Goal: Transaction & Acquisition: Purchase product/service

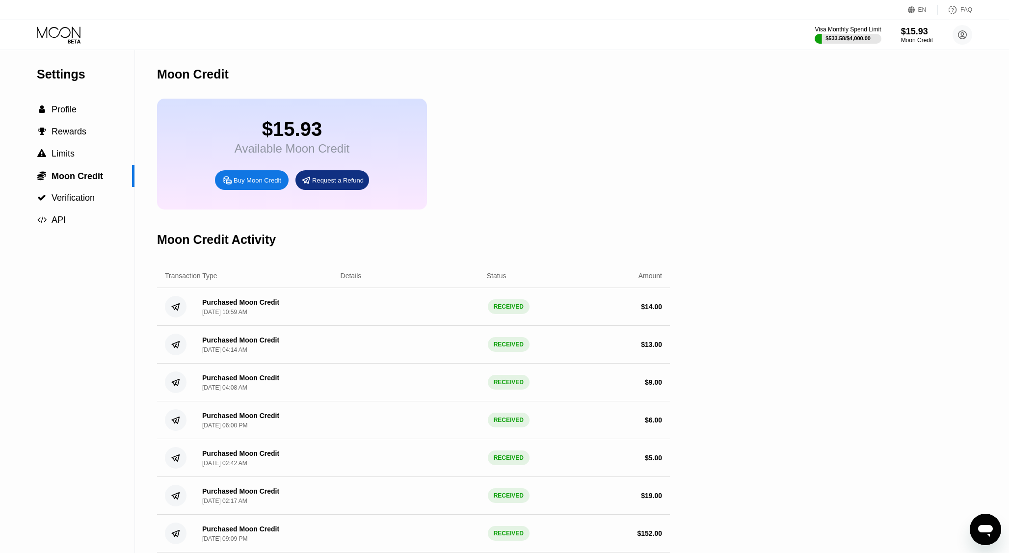
click at [915, 20] on div "EN Language Select an item Save FAQ" at bounding box center [504, 10] width 1009 height 20
click at [914, 38] on div "Moon Credit" at bounding box center [916, 40] width 33 height 7
click at [60, 105] on span "Profile" at bounding box center [64, 110] width 25 height 10
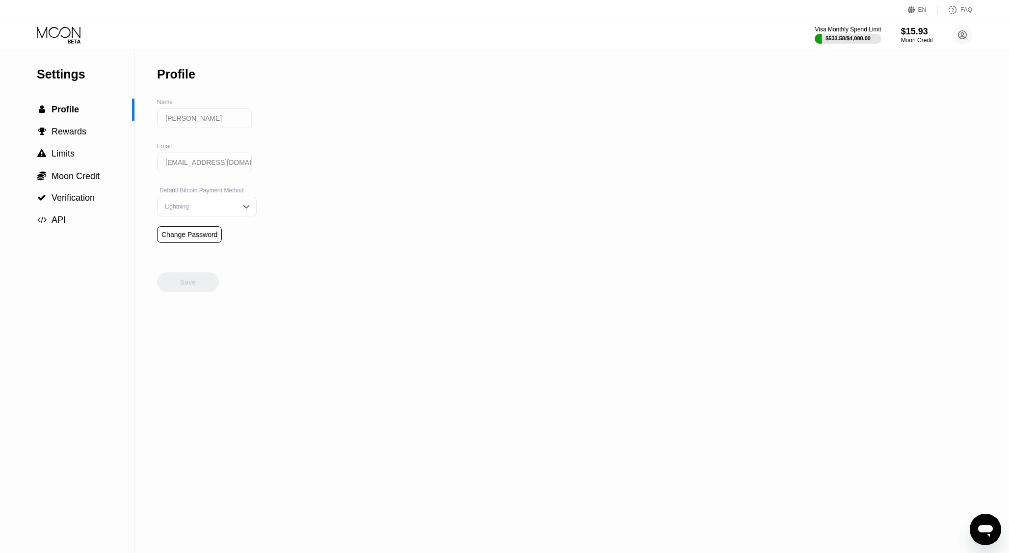
click at [66, 31] on icon at bounding box center [60, 34] width 46 height 17
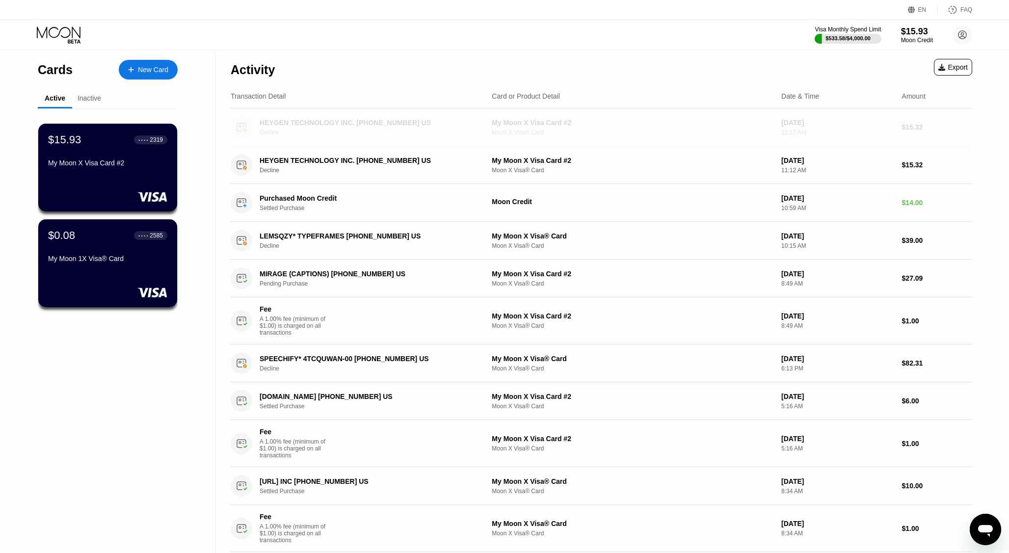
drag, startPoint x: 902, startPoint y: 127, endPoint x: 942, endPoint y: 129, distance: 39.8
click at [942, 129] on div "$15.32" at bounding box center [937, 127] width 70 height 8
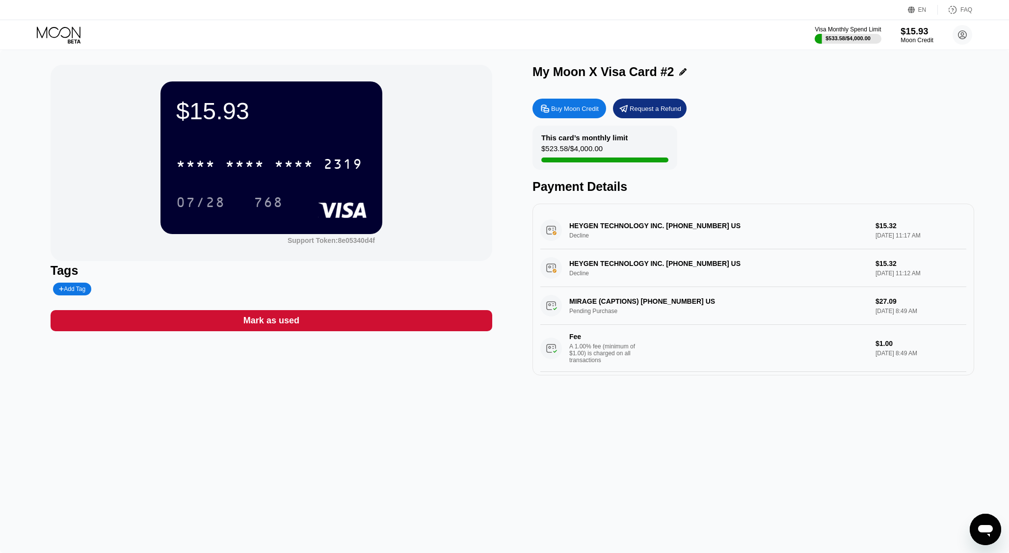
click at [910, 38] on div "Moon Credit" at bounding box center [916, 40] width 33 height 7
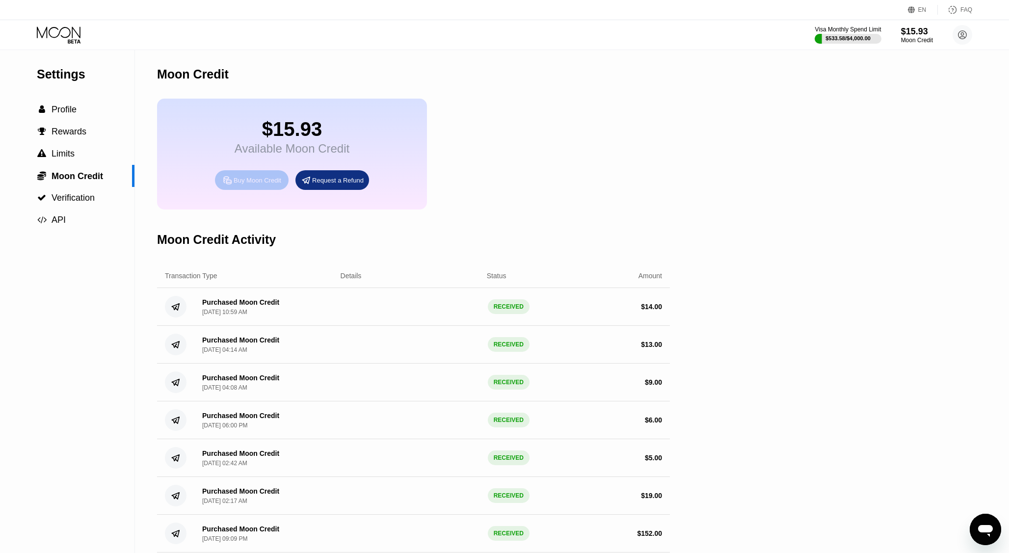
click at [252, 180] on div "Buy Moon Credit" at bounding box center [258, 180] width 48 height 8
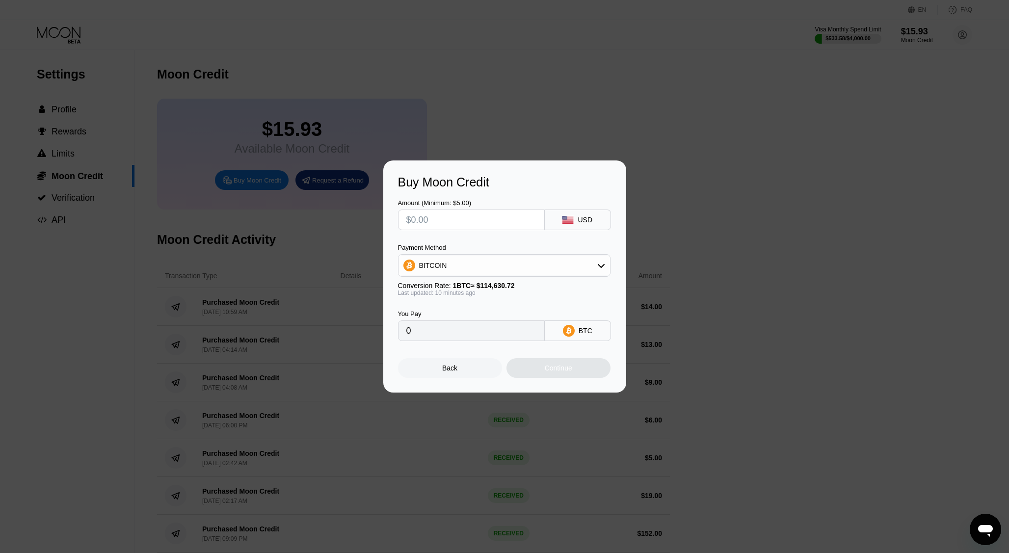
click at [444, 275] on div "BITCOIN" at bounding box center [504, 265] width 212 height 23
click at [448, 264] on div "BITCOIN" at bounding box center [503, 266] width 211 height 20
click at [437, 336] on span "USDC on Polygon" at bounding box center [449, 336] width 56 height 8
click at [436, 224] on input "text" at bounding box center [471, 220] width 130 height 20
type input "$2"
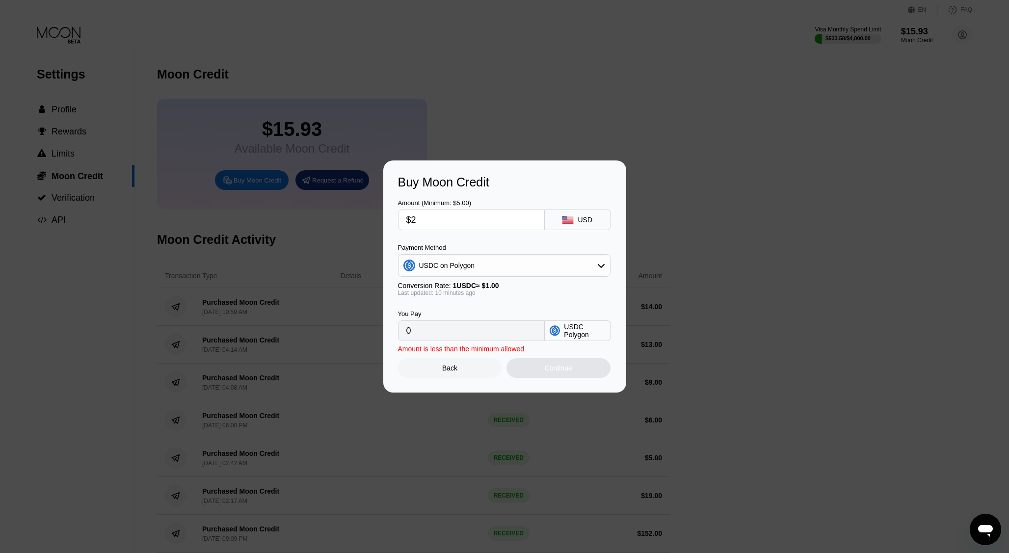
type input "2.00000000"
type input "0"
type input "$1"
type input "1.00000000"
type input "$18"
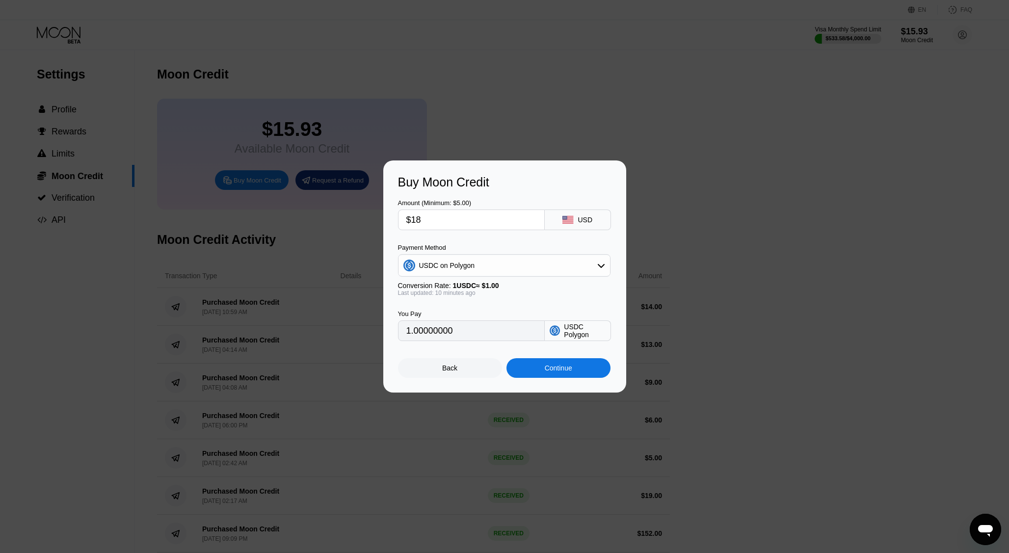
type input "18.00000000"
type input "$18"
click at [531, 373] on div "Continue" at bounding box center [558, 368] width 104 height 20
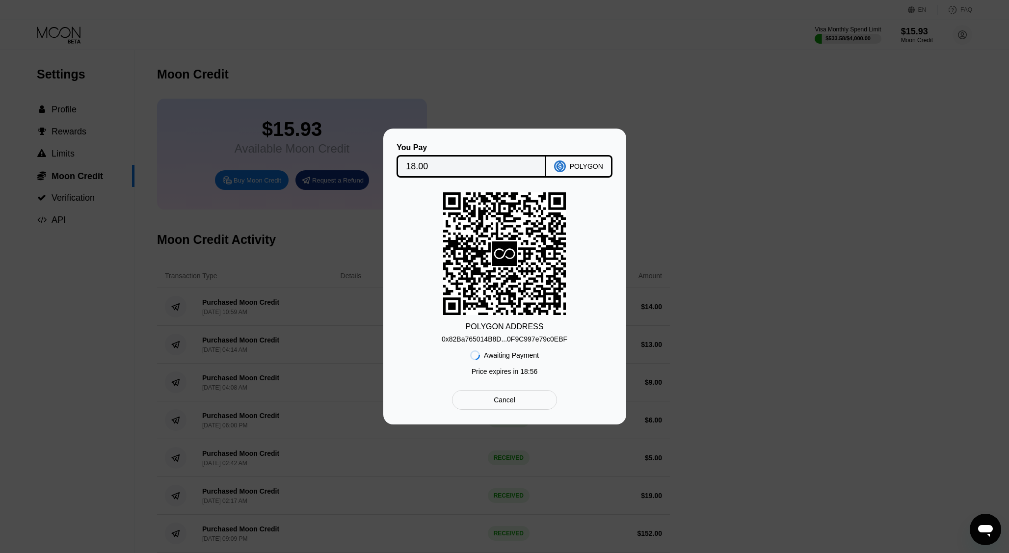
click at [542, 336] on div "0x82Ba765014B8D...0F9C997e79c0EBF" at bounding box center [505, 339] width 126 height 8
click at [443, 160] on input "18.00" at bounding box center [471, 167] width 131 height 20
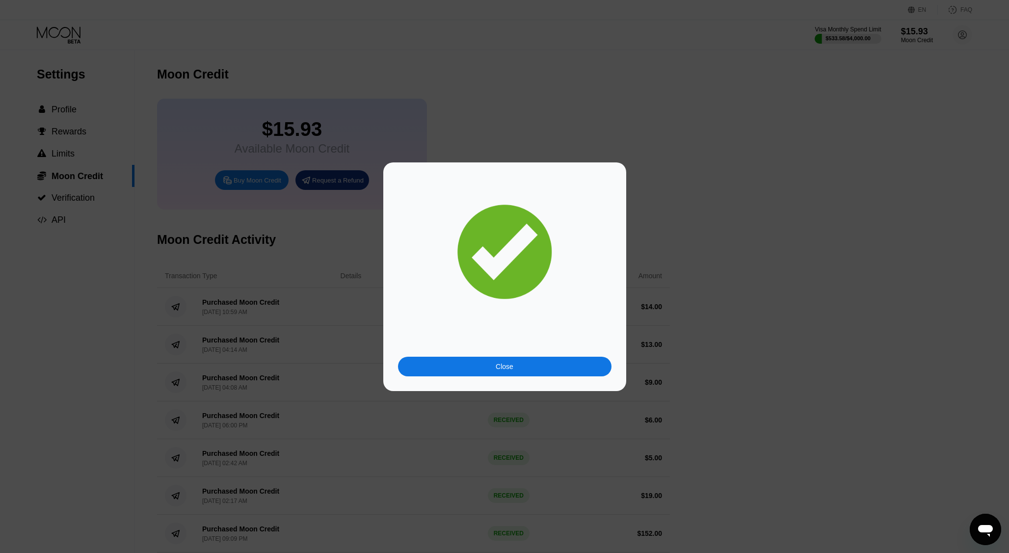
click at [521, 365] on div "Close" at bounding box center [504, 367] width 213 height 20
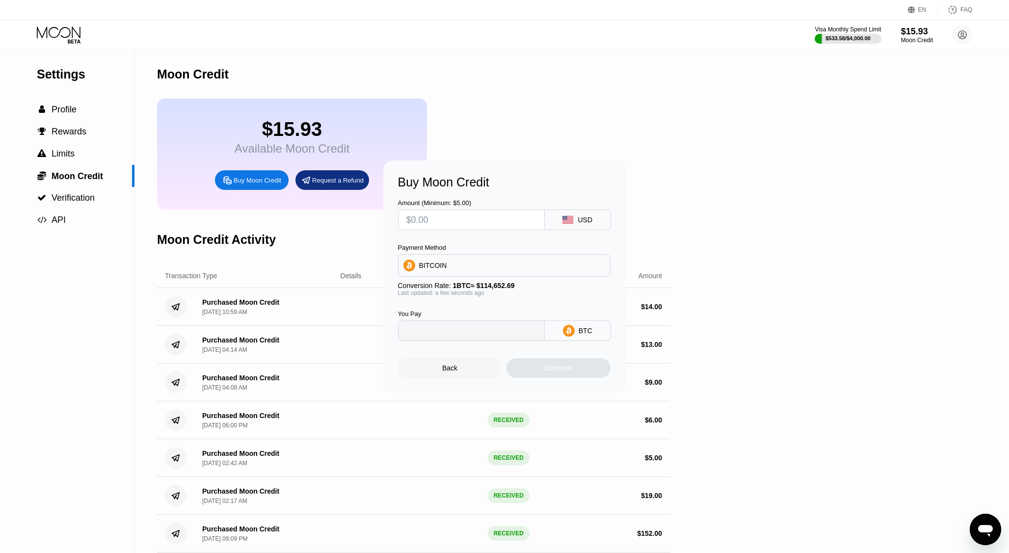
type input "0"
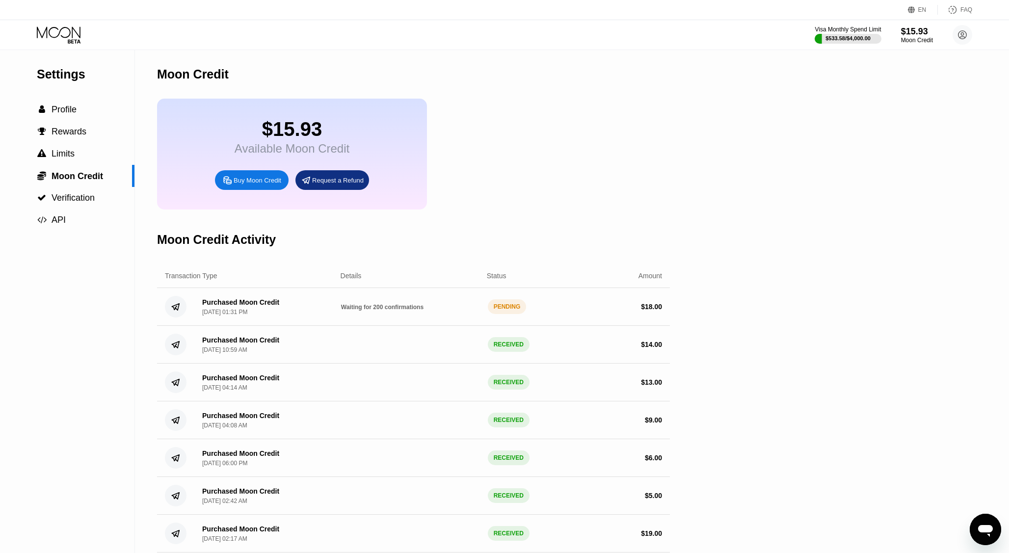
click at [648, 305] on div "$ 18.00" at bounding box center [651, 307] width 21 height 8
click at [68, 31] on icon at bounding box center [60, 34] width 46 height 17
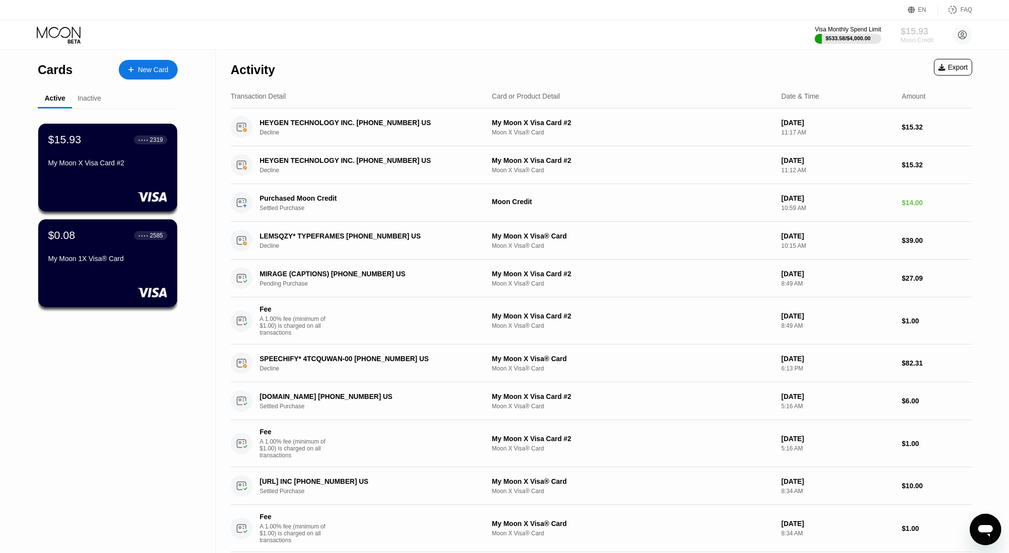
click at [914, 35] on div "$15.93" at bounding box center [916, 31] width 33 height 10
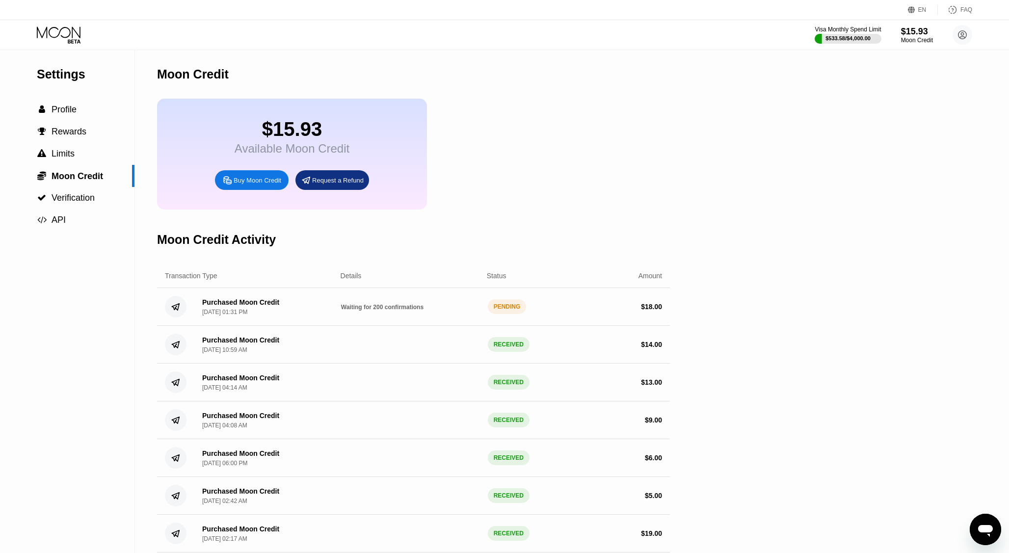
click at [67, 30] on icon at bounding box center [60, 34] width 46 height 17
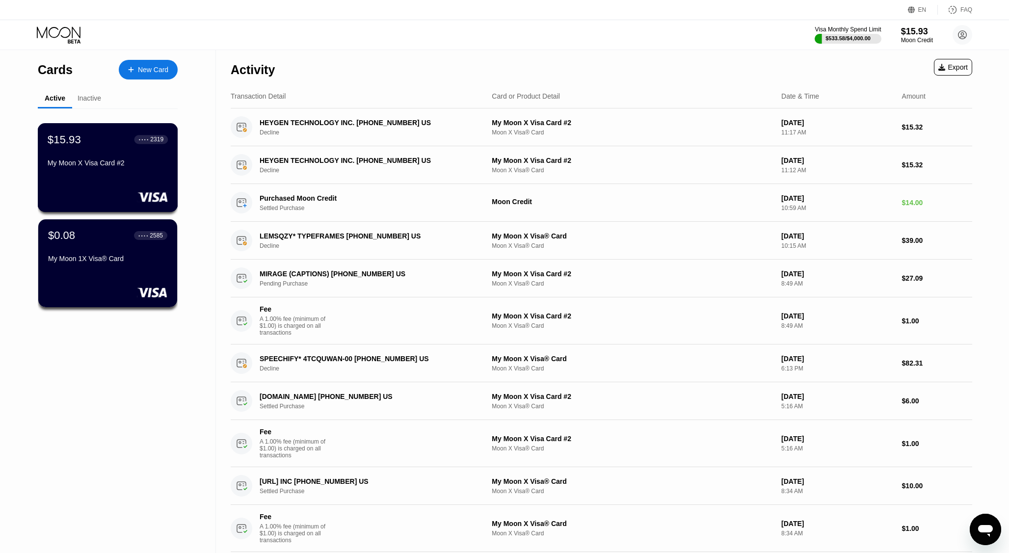
click at [93, 158] on div "$15.93 ● ● ● ● 2319 My Moon X Visa Card #2" at bounding box center [108, 152] width 120 height 38
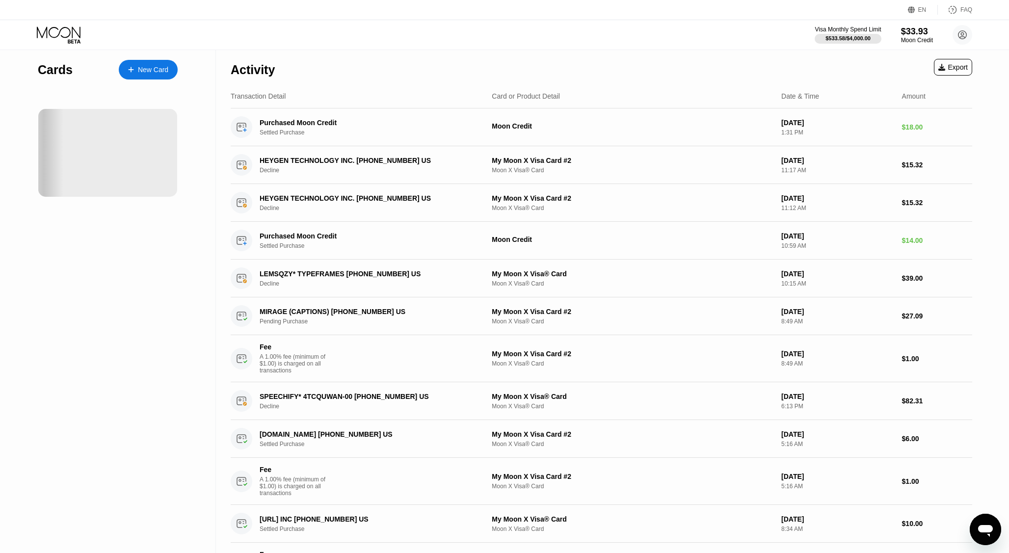
click at [114, 137] on div at bounding box center [64, 153] width 139 height 88
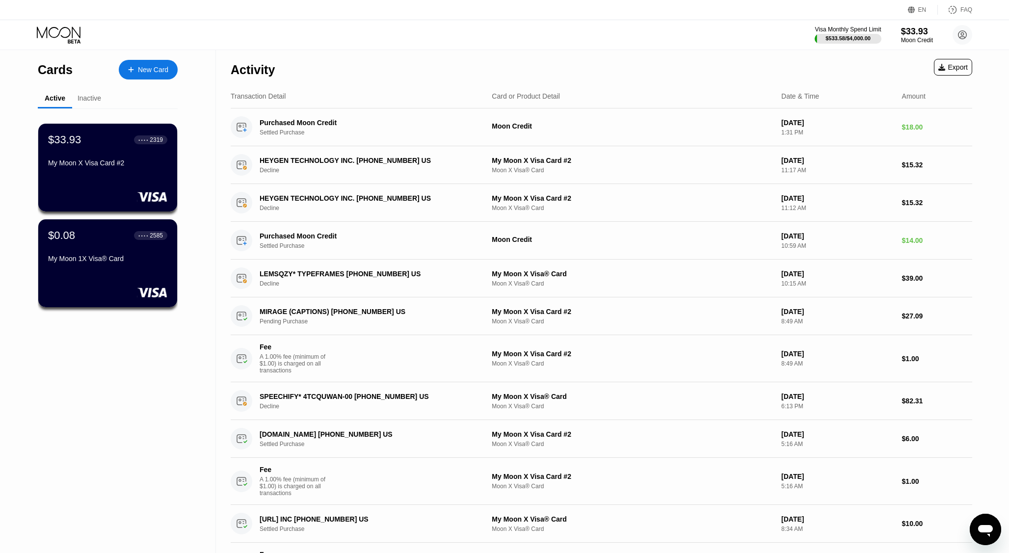
click at [131, 148] on div "$33.93 ● ● ● ● 2319 My Moon X Visa Card #2" at bounding box center [107, 151] width 119 height 37
